Goal: Transaction & Acquisition: Purchase product/service

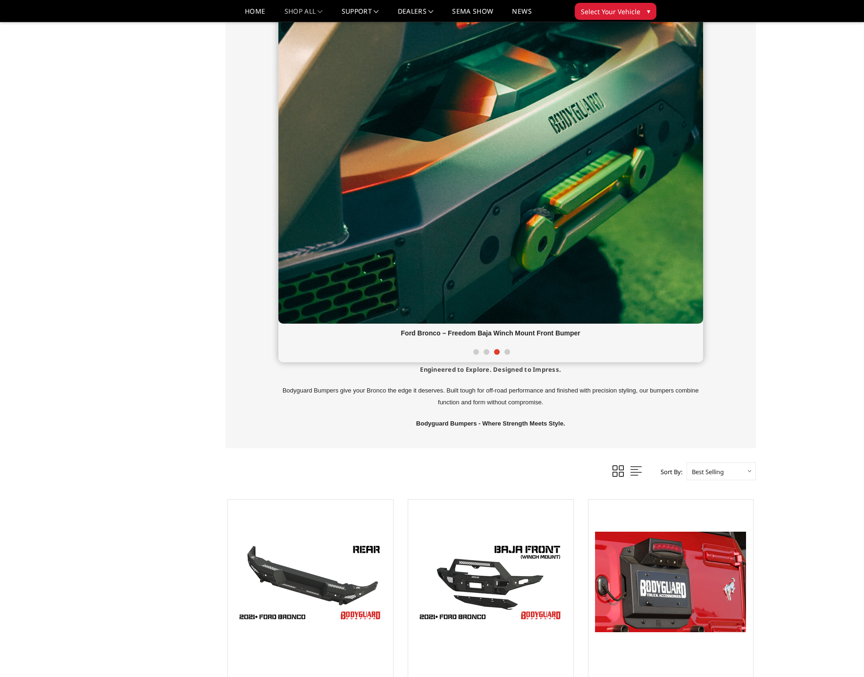
scroll to position [475, 0]
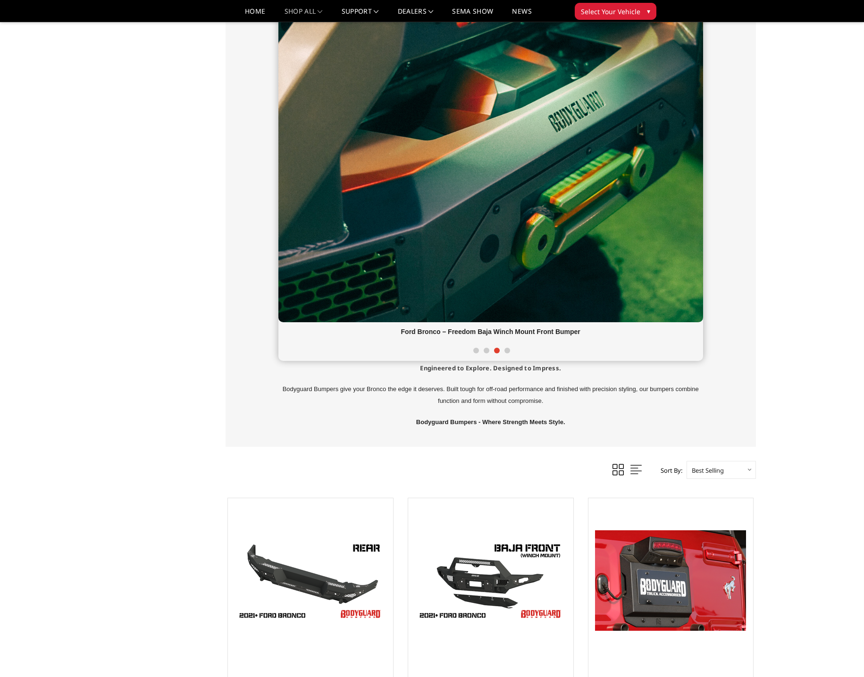
click at [486, 350] on span at bounding box center [487, 351] width 6 height 6
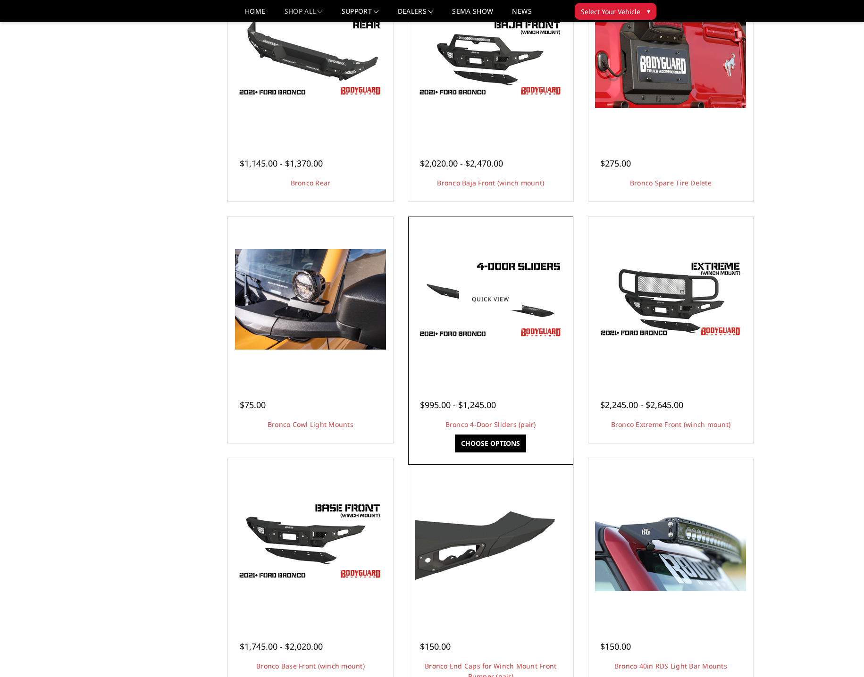
scroll to position [687, 0]
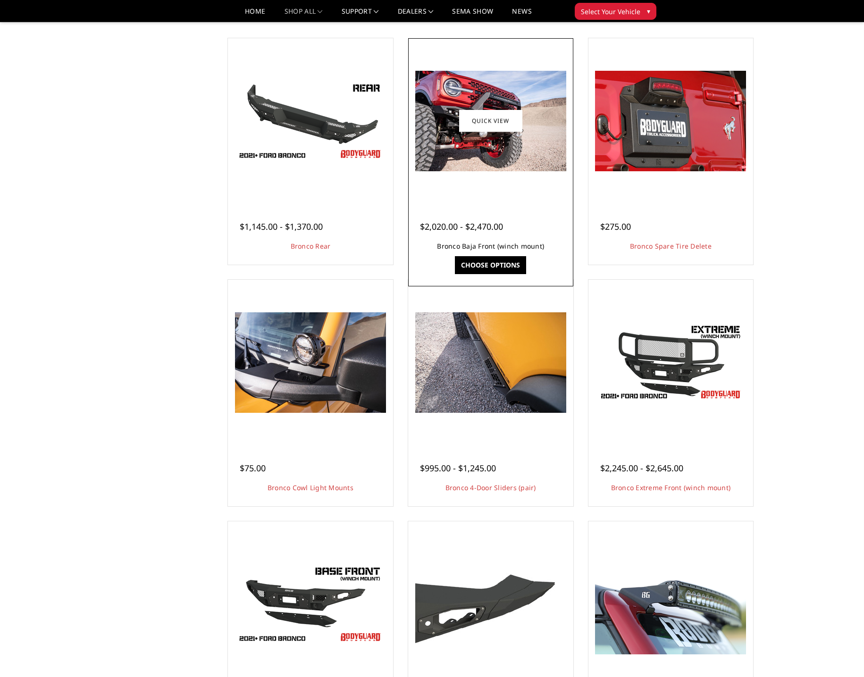
click at [497, 248] on link "Bronco Baja Front (winch mount)" at bounding box center [490, 246] width 107 height 9
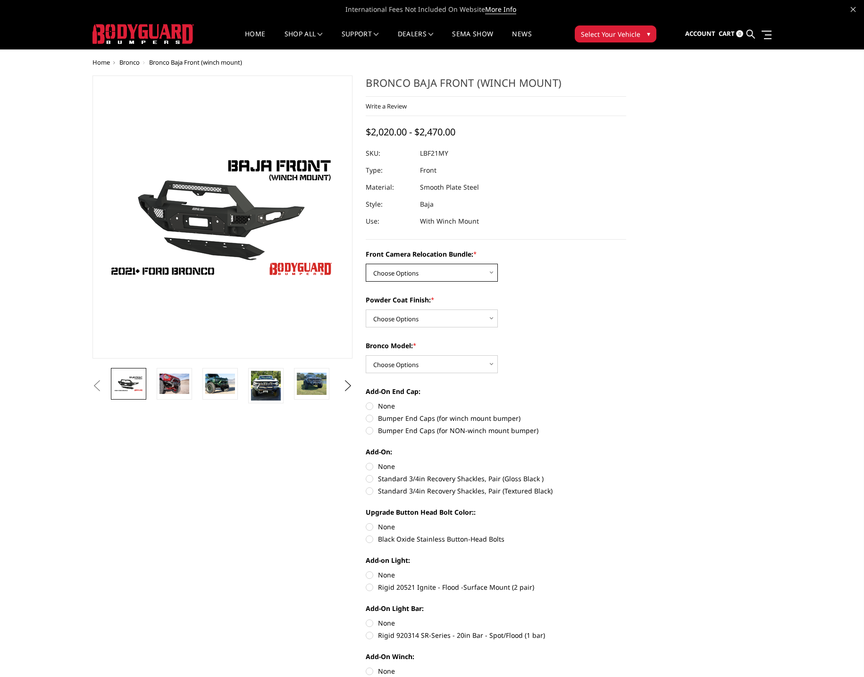
select select "4016"
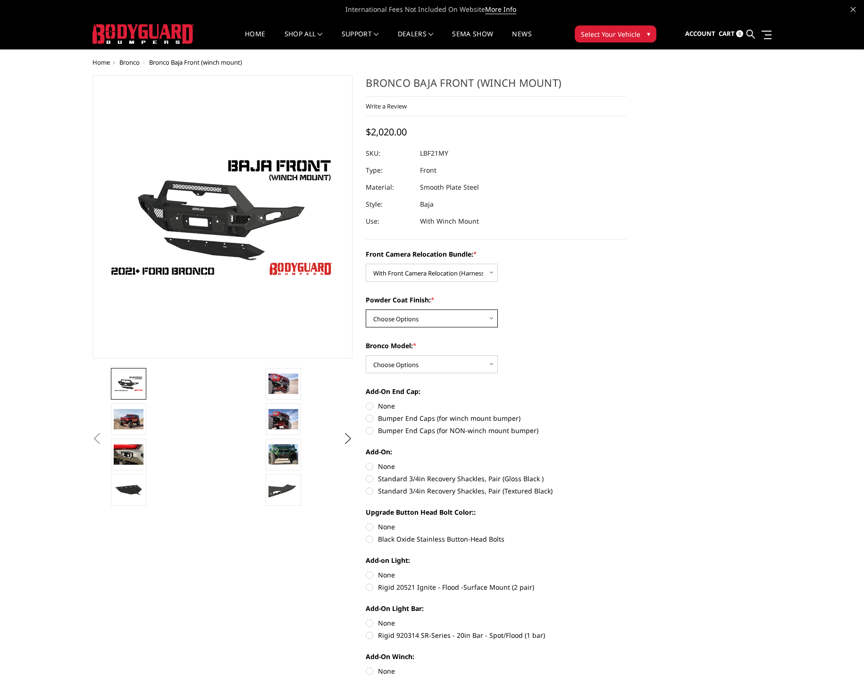
select select "4015"
select select "4013"
click at [371, 417] on label "Bumper End Caps (for winch mount bumper)" at bounding box center [496, 418] width 260 height 10
click at [626, 402] on input "Bumper End Caps (for winch mount bumper)" at bounding box center [626, 401] width 0 height 0
radio input "true"
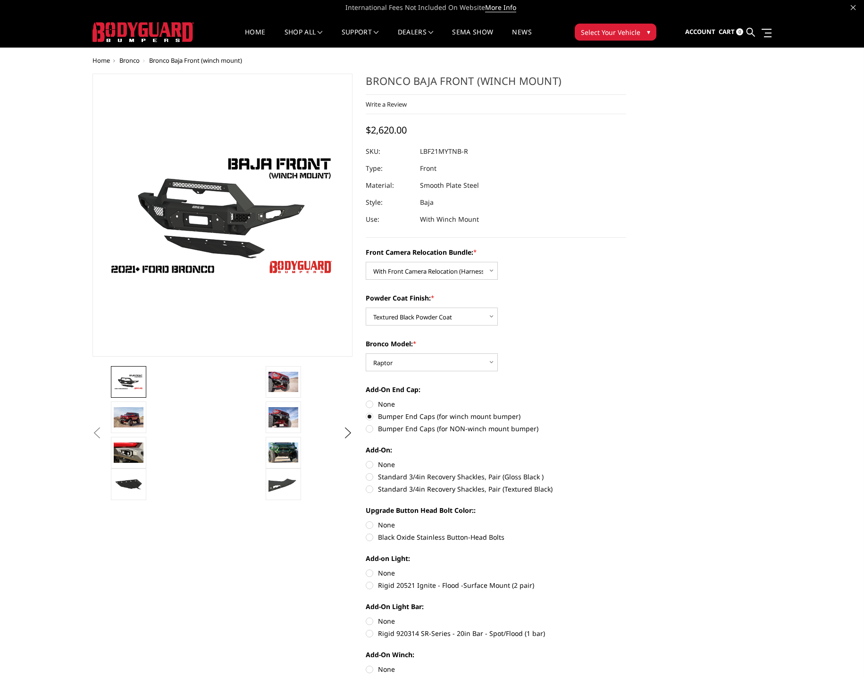
scroll to position [2, 0]
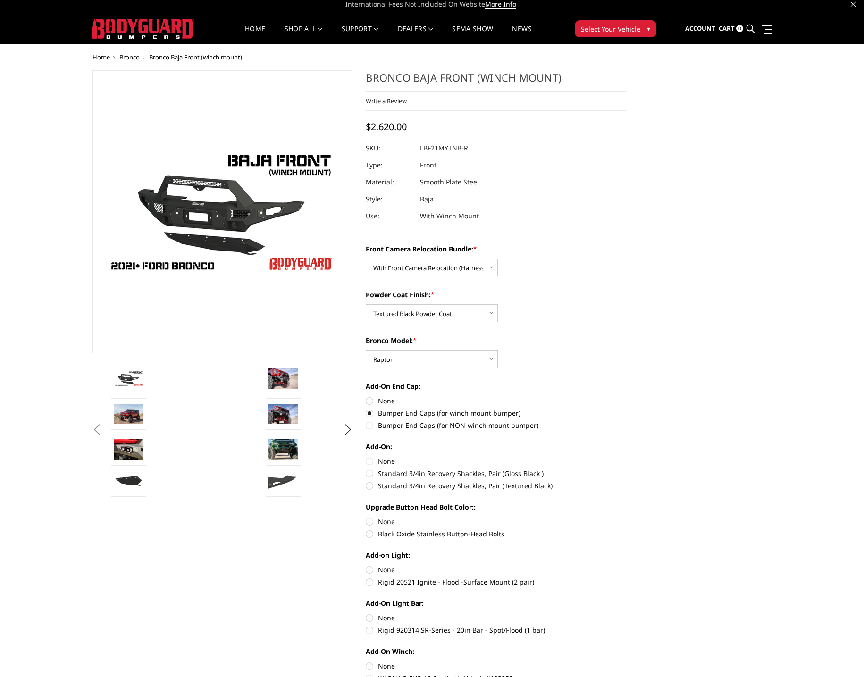
click at [370, 538] on div "Front Camera Relocation Bundle: * Choose Options Without Front Camera Relocatio…" at bounding box center [496, 487] width 260 height 486
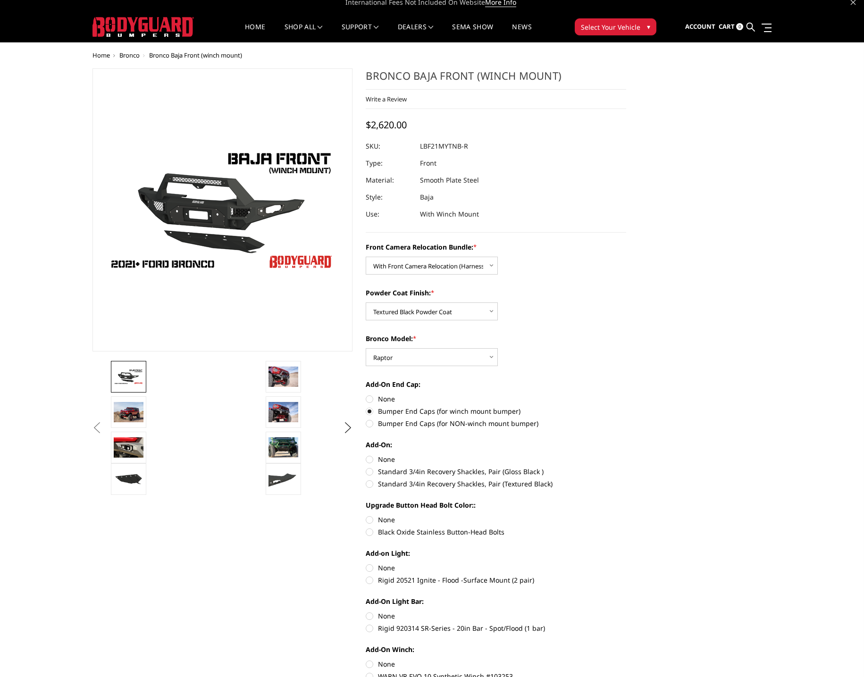
scroll to position [4, 0]
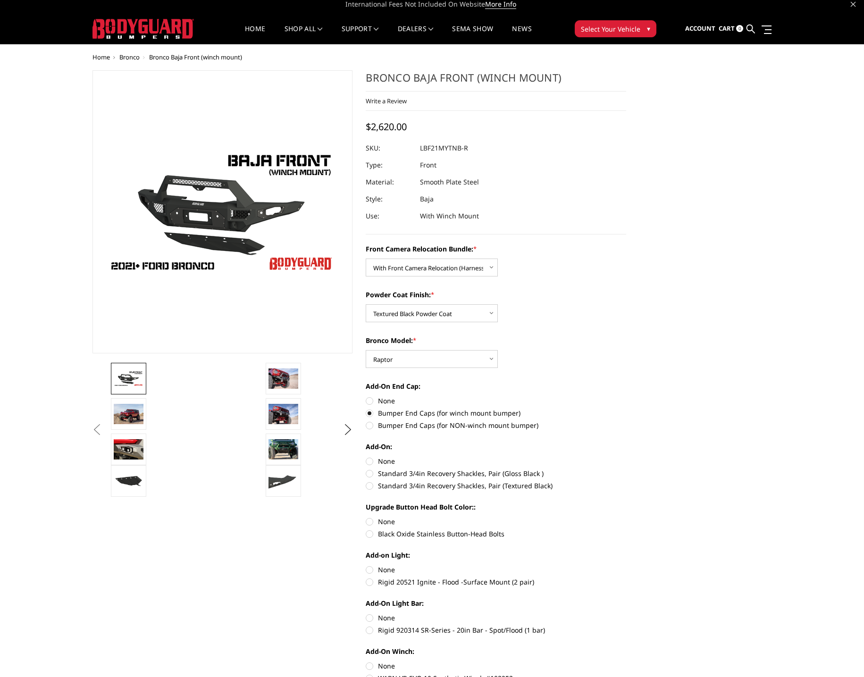
click at [371, 536] on label "Black Oxide Stainless Button-Head Bolts" at bounding box center [496, 534] width 260 height 10
click at [626, 517] on input "Black Oxide Stainless Button-Head Bolts" at bounding box center [626, 517] width 0 height 0
radio input "true"
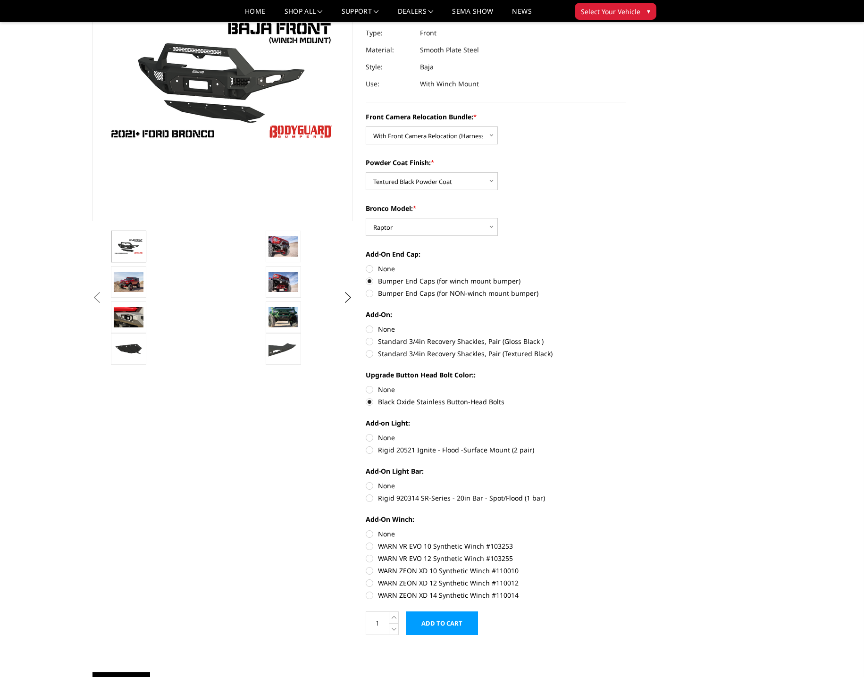
scroll to position [117, 0]
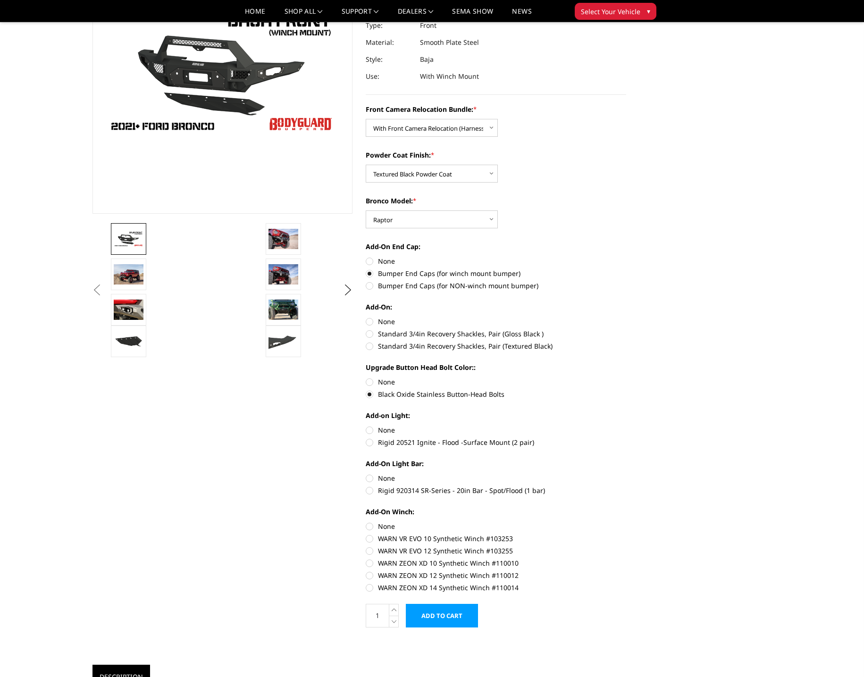
click at [371, 492] on label "Rigid 920314 SR-Series - 20in Bar - Spot/Flood (1 bar)" at bounding box center [496, 491] width 260 height 10
click at [626, 474] on input "Rigid 920314 SR-Series - 20in Bar - Spot/Flood (1 bar)" at bounding box center [626, 473] width 0 height 0
radio input "true"
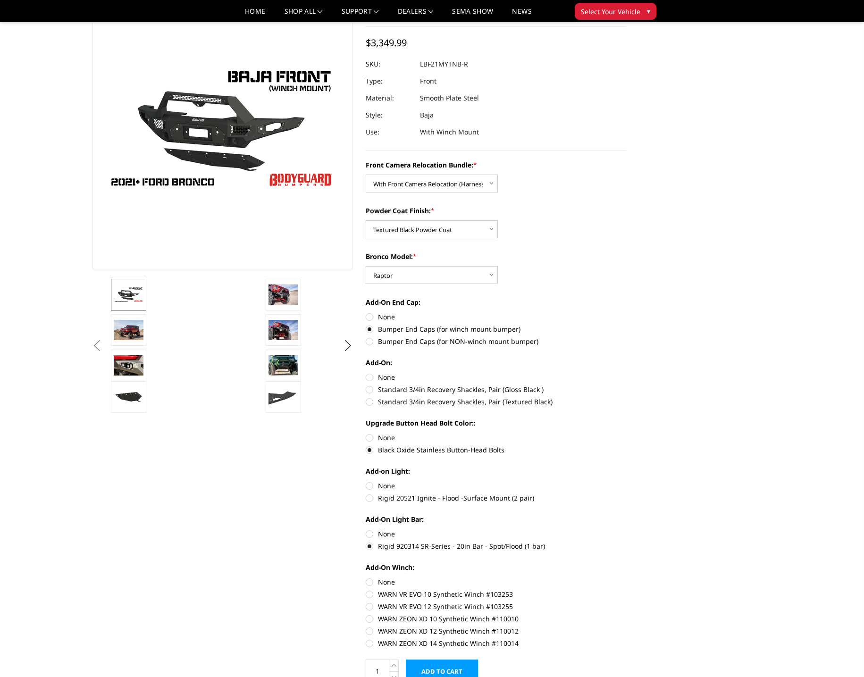
scroll to position [64, 0]
click at [371, 544] on label "Rigid 920314 SR-Series - 20in Bar - Spot/Flood (1 bar)" at bounding box center [496, 546] width 260 height 10
click at [626, 529] on input "Rigid 920314 SR-Series - 20in Bar - Spot/Flood (1 bar)" at bounding box center [626, 528] width 0 height 0
click at [370, 544] on label "Rigid 920314 SR-Series - 20in Bar - Spot/Flood (1 bar)" at bounding box center [496, 546] width 260 height 10
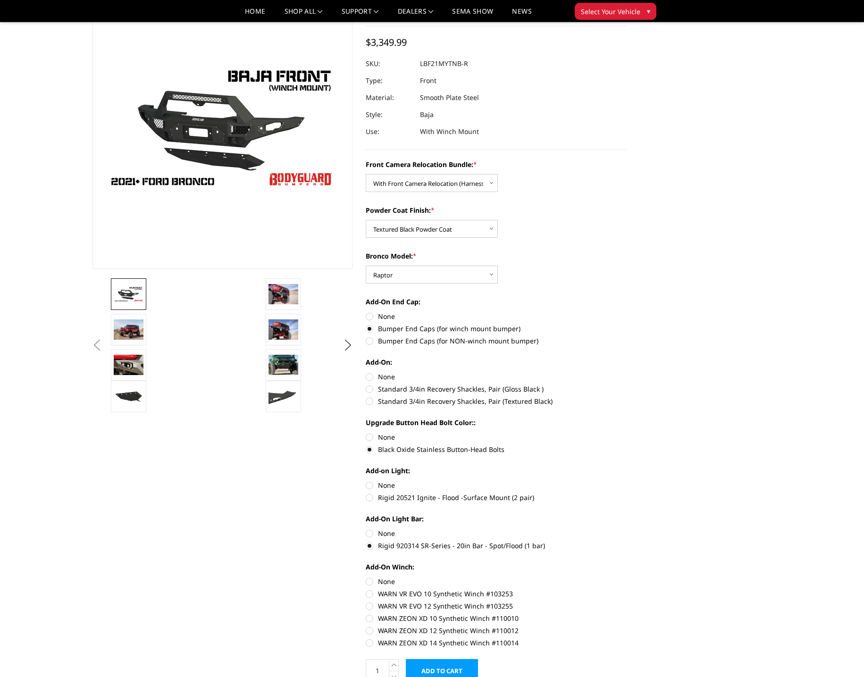
click at [626, 529] on input "Rigid 920314 SR-Series - 20in Bar - Spot/Flood (1 bar)" at bounding box center [626, 528] width 0 height 0
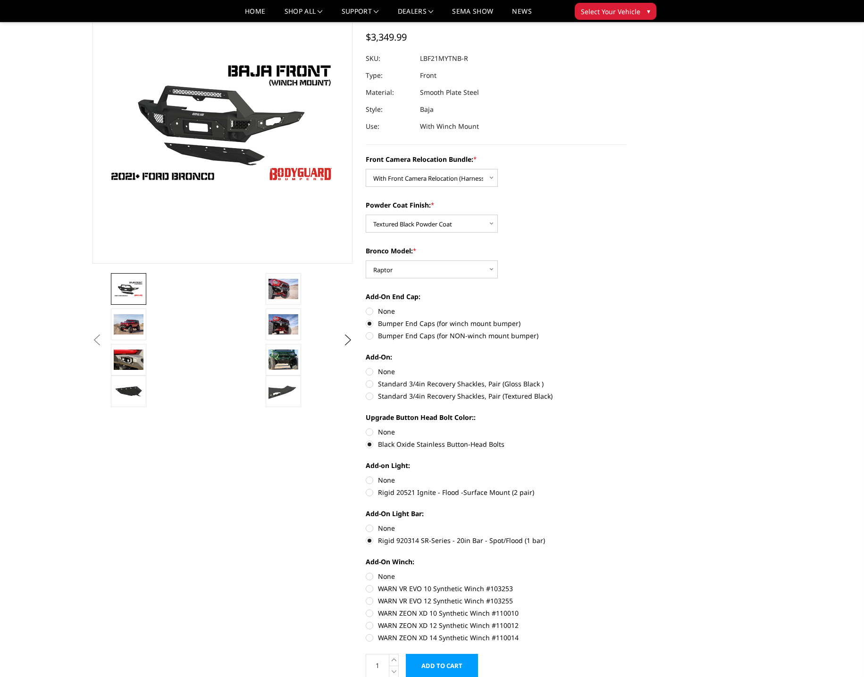
scroll to position [68, 0]
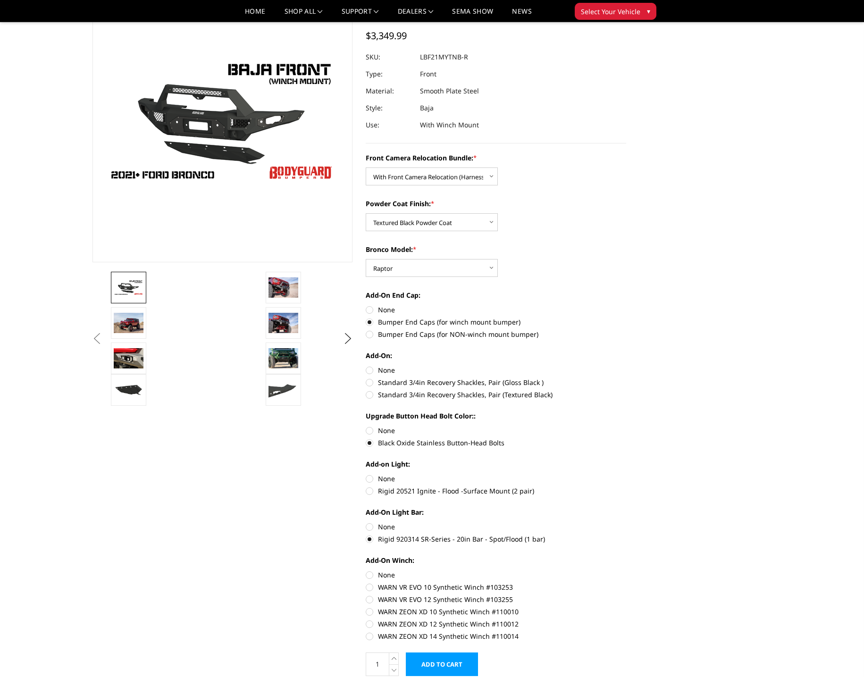
click at [370, 530] on label "None" at bounding box center [496, 527] width 260 height 10
click at [366, 522] on input "None" at bounding box center [366, 522] width 0 height 0
radio input "true"
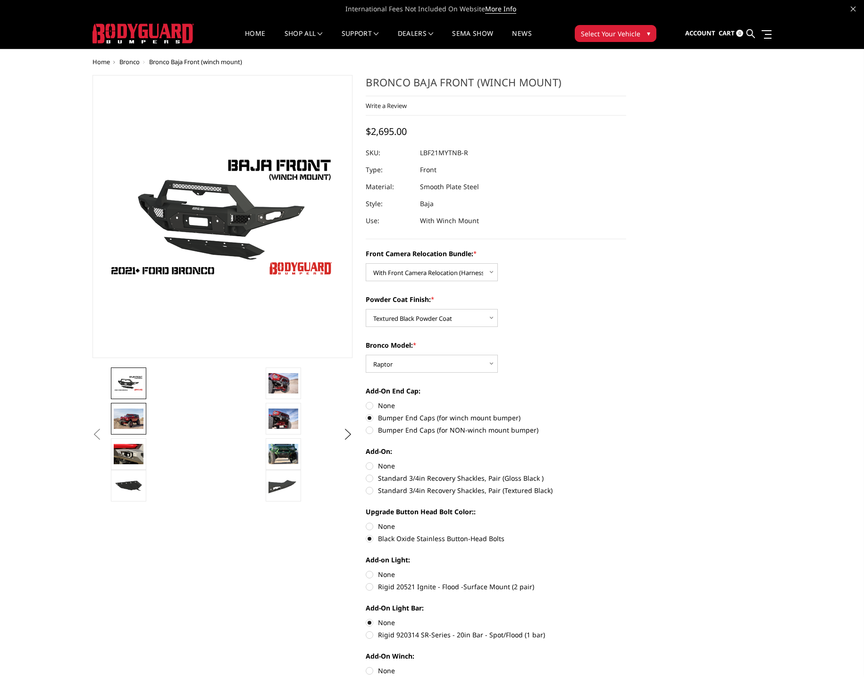
scroll to position [0, 0]
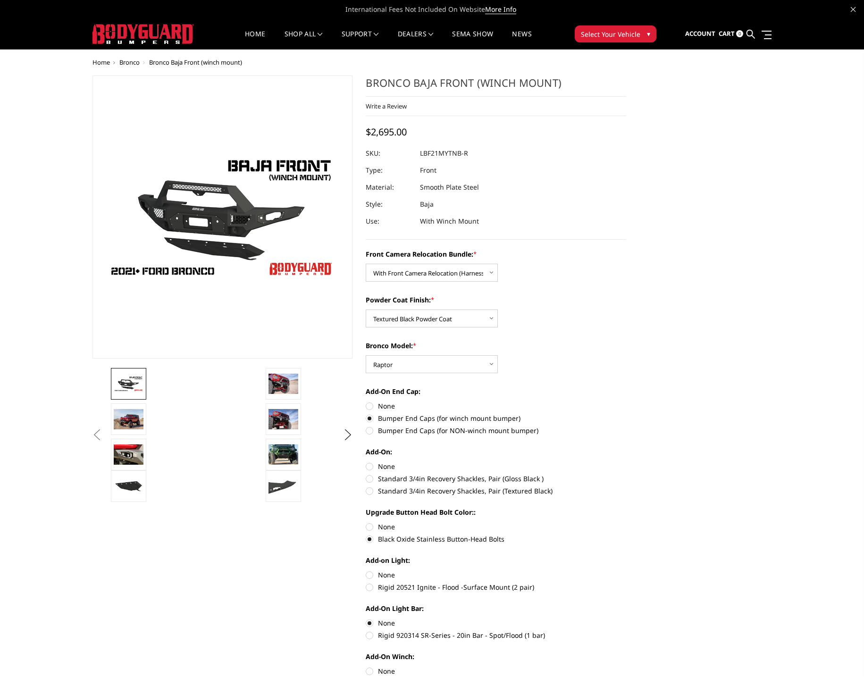
click at [96, 435] on button "Previous" at bounding box center [97, 435] width 14 height 14
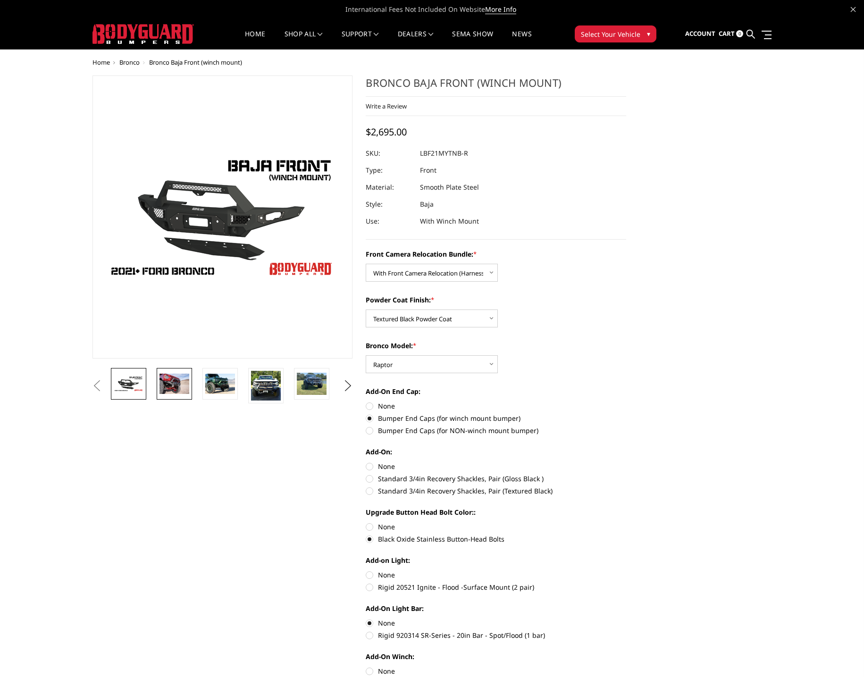
click at [184, 385] on img at bounding box center [174, 384] width 30 height 20
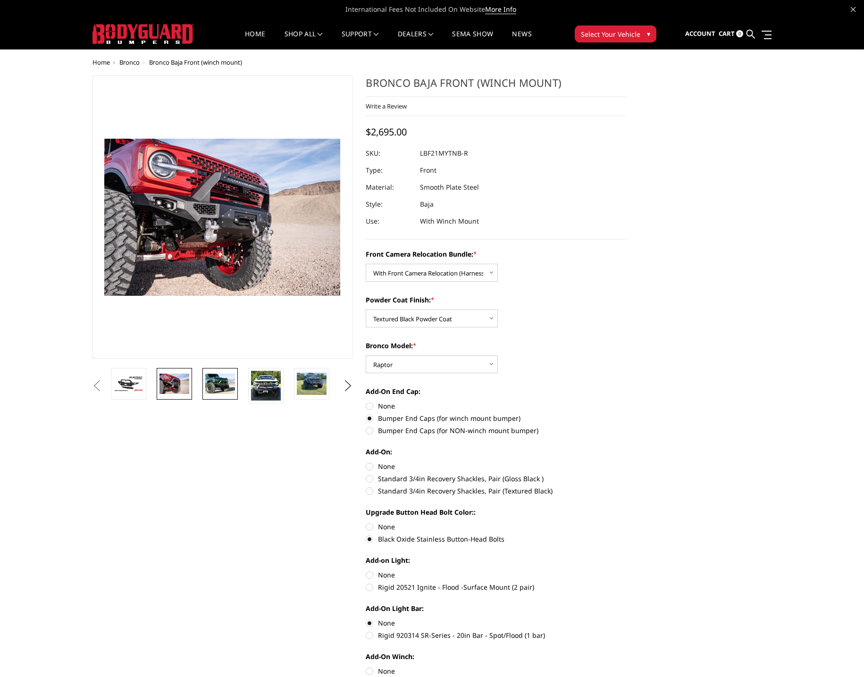
click at [216, 385] on img at bounding box center [220, 384] width 30 height 20
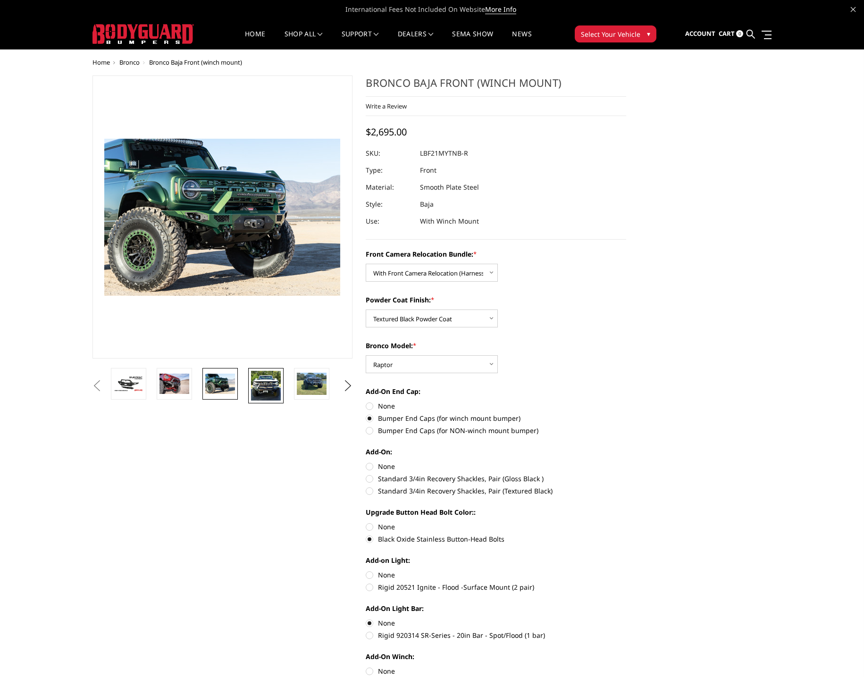
click at [264, 389] on img at bounding box center [266, 386] width 30 height 30
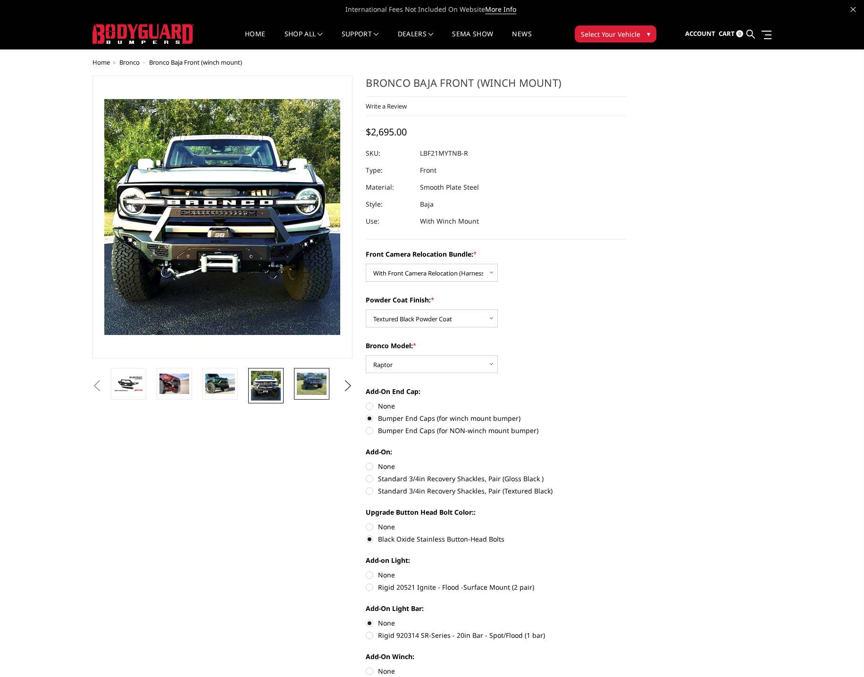
click at [309, 386] on img at bounding box center [312, 384] width 30 height 22
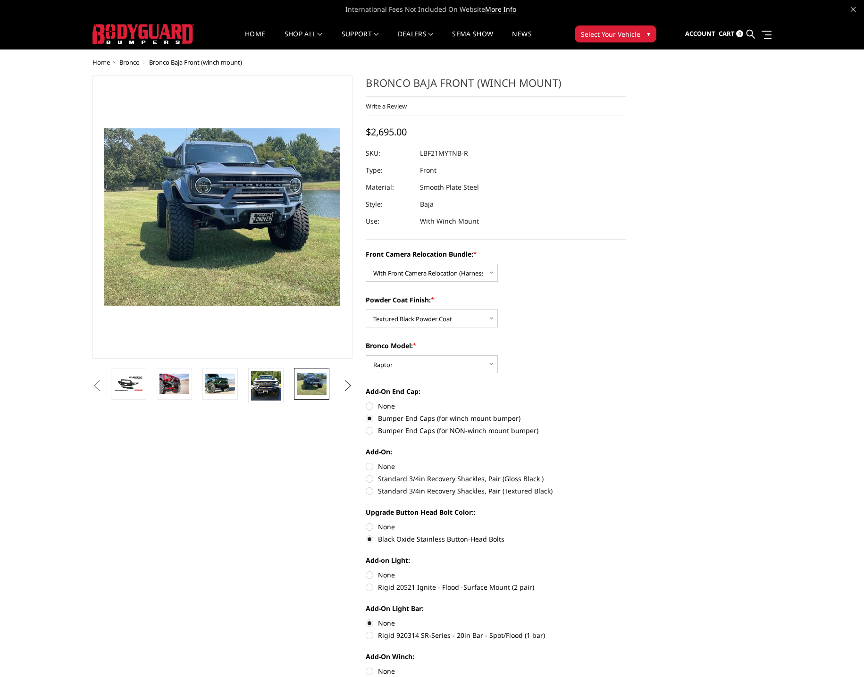
click at [348, 384] on button "Next" at bounding box center [348, 386] width 14 height 14
click at [318, 386] on img at bounding box center [312, 384] width 30 height 22
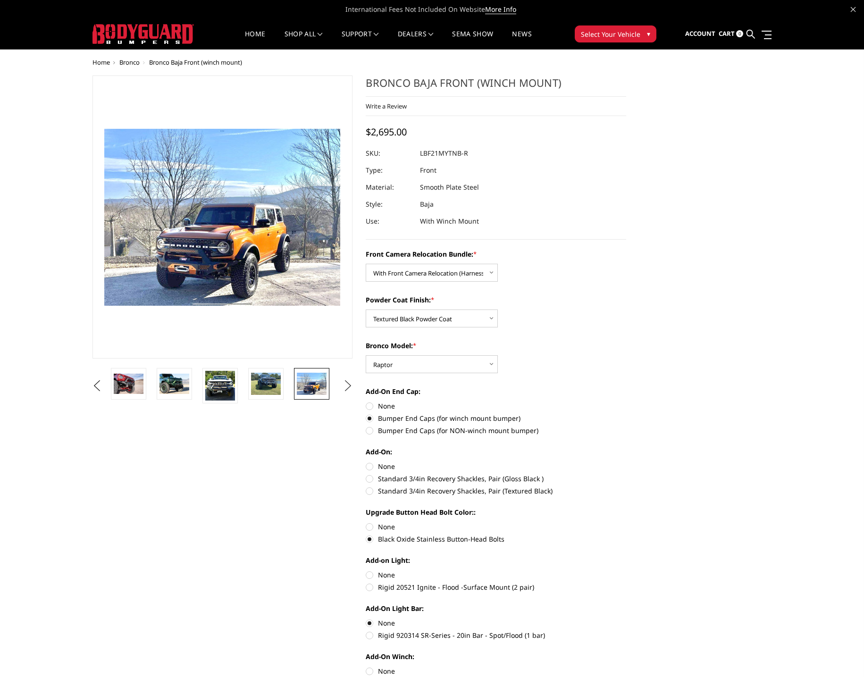
click at [347, 385] on button "Next" at bounding box center [348, 386] width 14 height 14
click at [320, 387] on img at bounding box center [312, 384] width 30 height 22
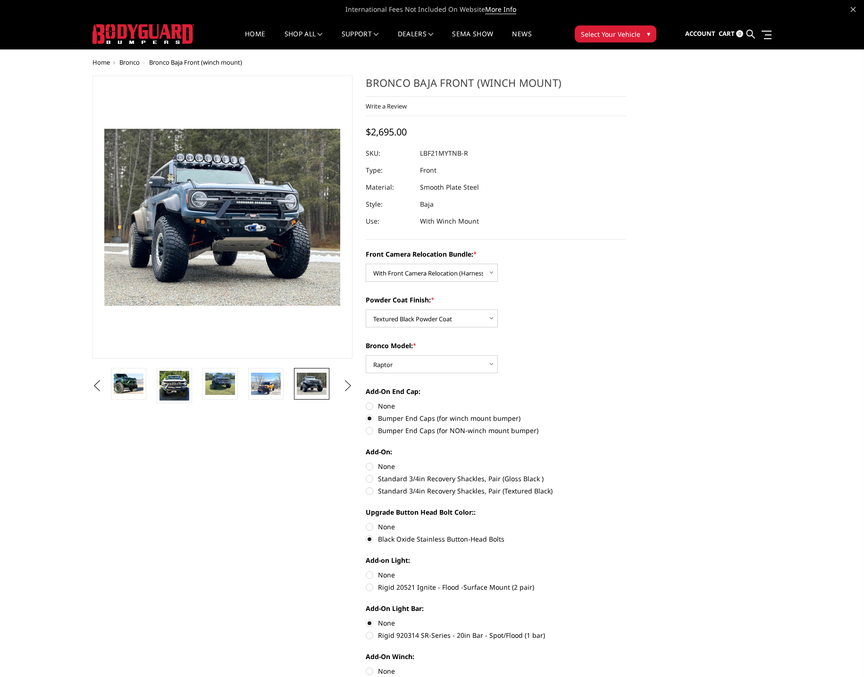
click at [348, 385] on button "Next" at bounding box center [348, 386] width 14 height 14
click at [312, 387] on img at bounding box center [312, 384] width 30 height 20
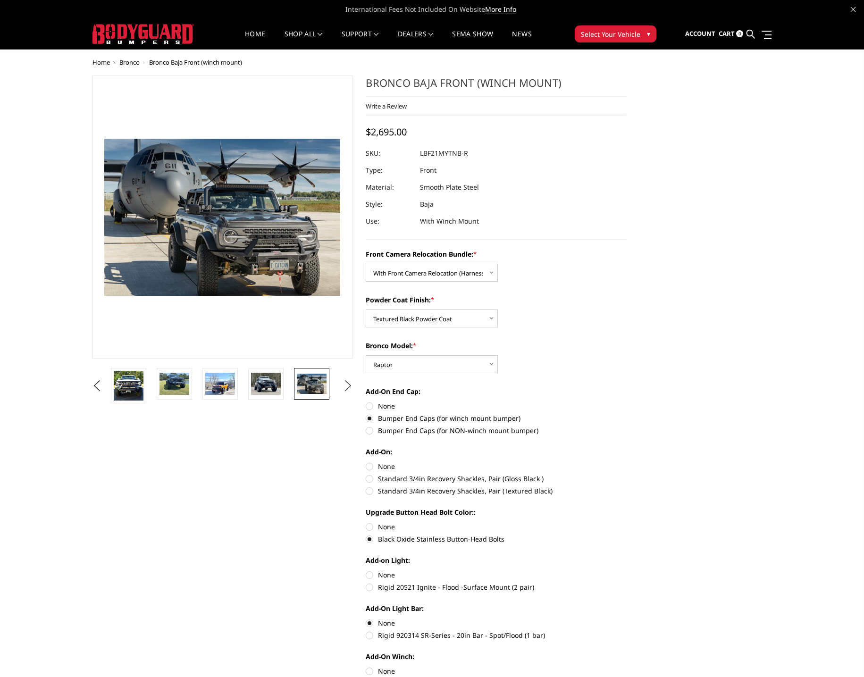
click at [347, 387] on button "Next" at bounding box center [348, 386] width 14 height 14
click at [313, 389] on img at bounding box center [312, 384] width 30 height 20
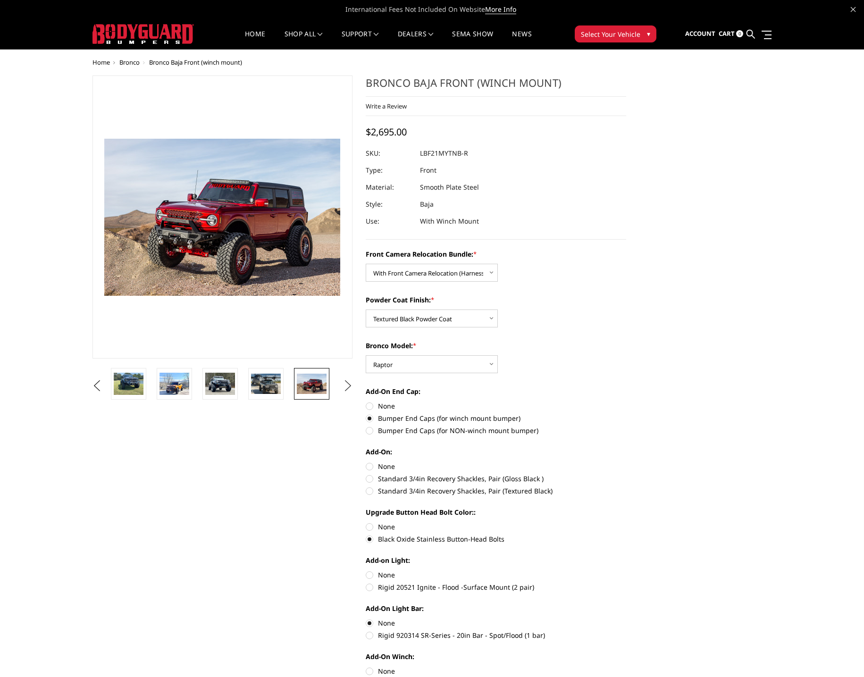
click at [348, 386] on button "Next" at bounding box center [348, 386] width 14 height 14
click at [322, 388] on img at bounding box center [312, 384] width 30 height 20
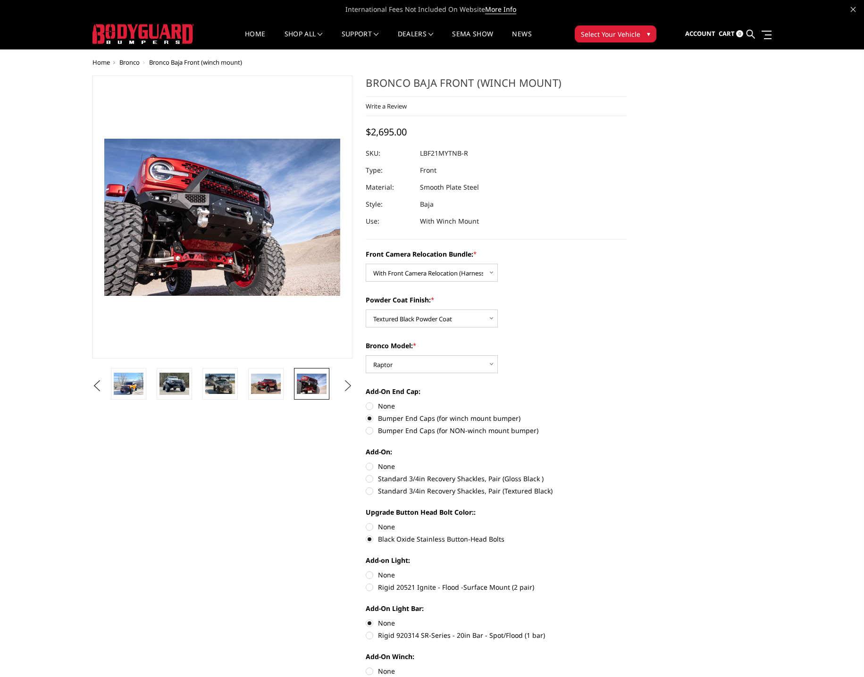
click at [350, 386] on button "Next" at bounding box center [348, 386] width 14 height 14
click at [319, 387] on img at bounding box center [312, 386] width 30 height 30
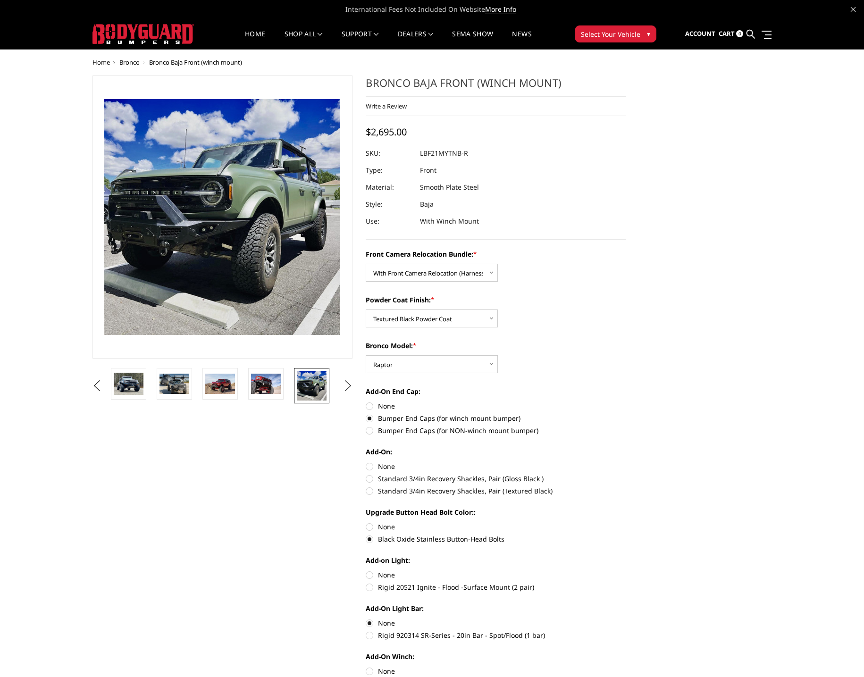
click at [347, 385] on button "Next" at bounding box center [348, 386] width 14 height 14
click at [320, 390] on img at bounding box center [312, 384] width 30 height 20
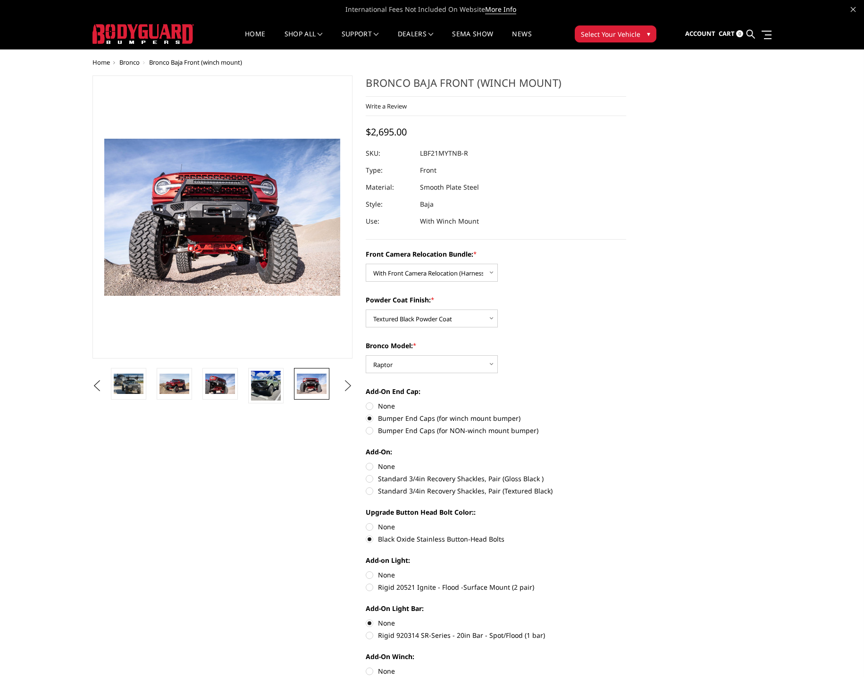
click at [348, 384] on button "Next" at bounding box center [348, 386] width 14 height 14
click at [319, 386] on img at bounding box center [312, 384] width 30 height 20
